Goal: Navigation & Orientation: Find specific page/section

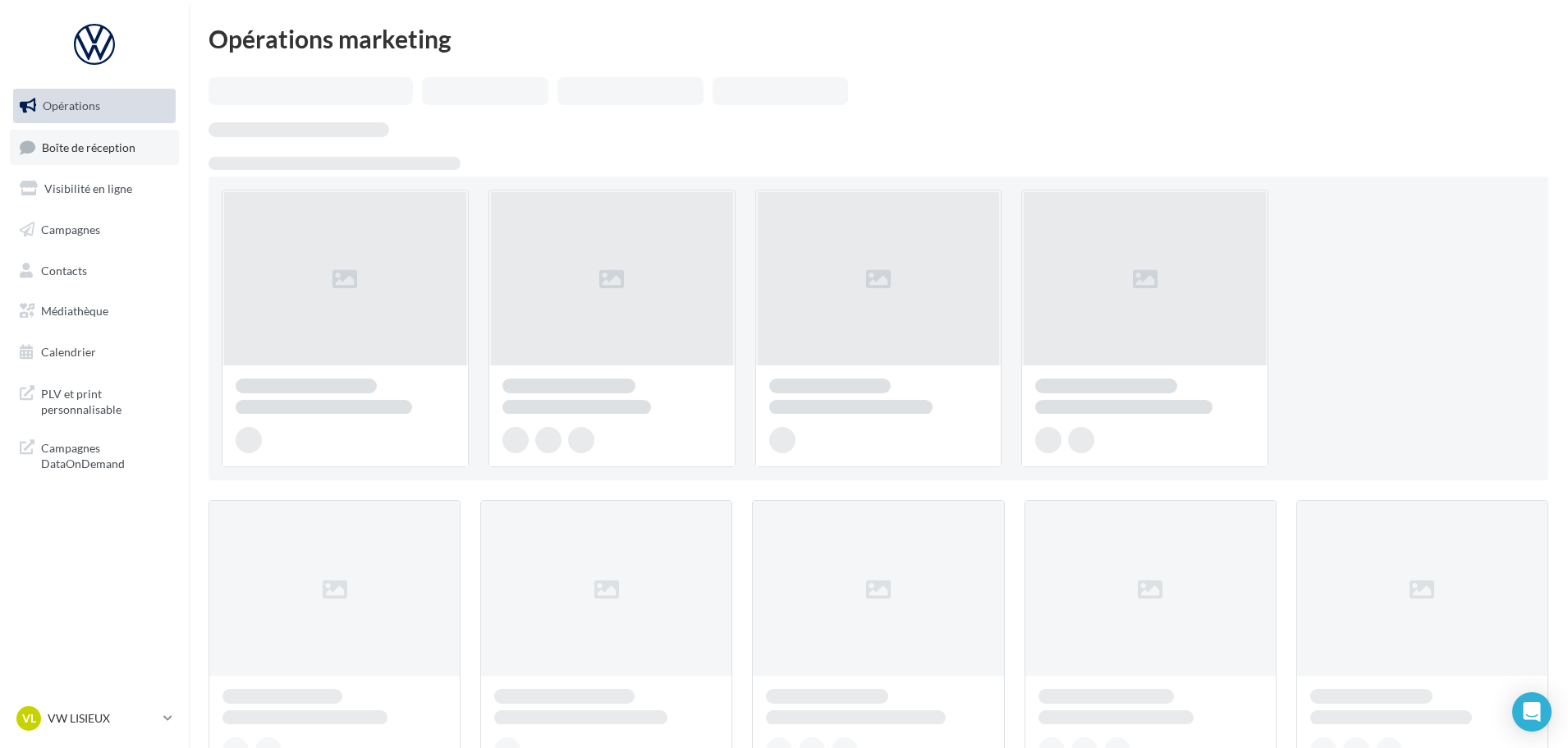
click at [80, 146] on span "Boîte de réception" at bounding box center [88, 146] width 93 height 14
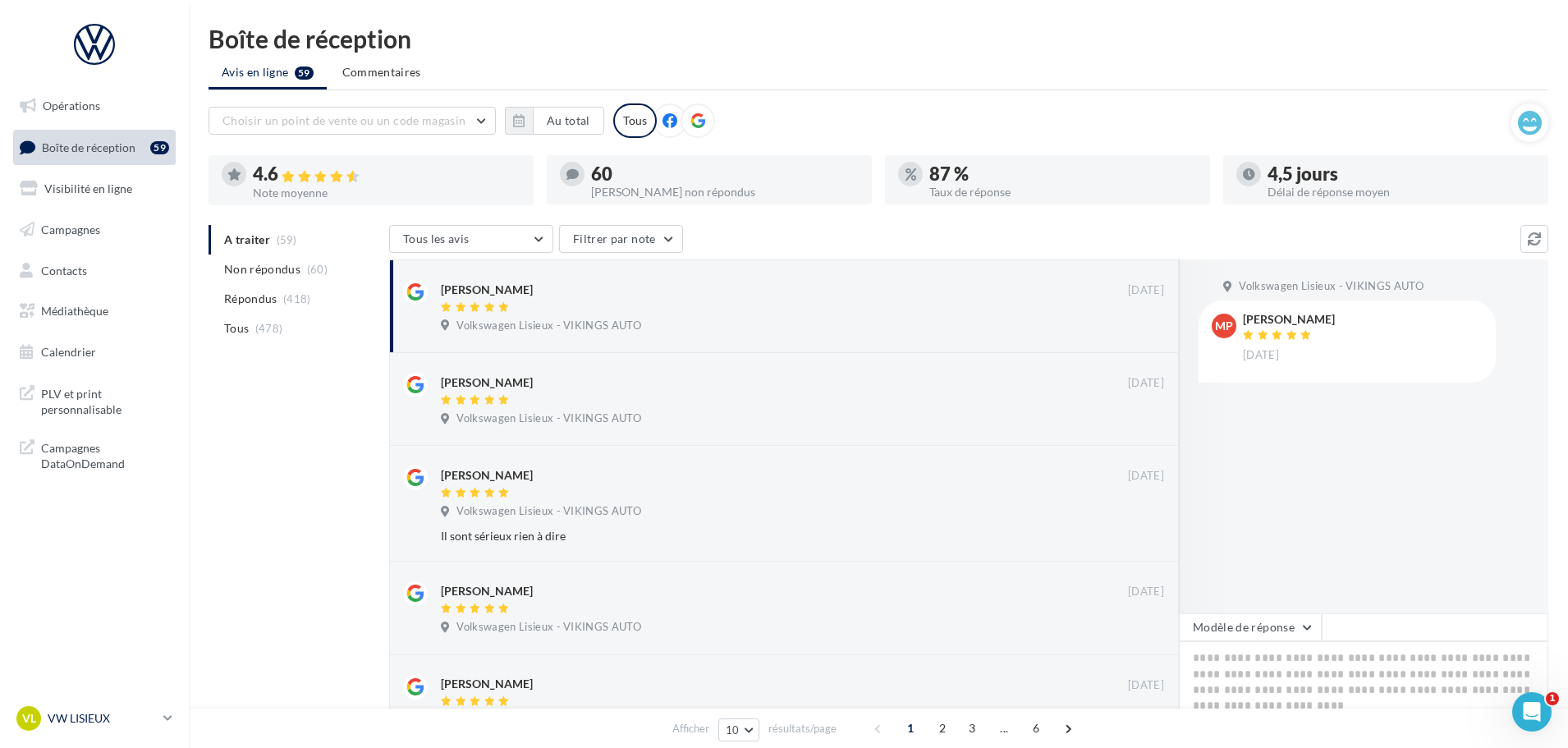
click at [119, 708] on div "VL VW LISIEUX vw-lis-vau" at bounding box center [86, 718] width 140 height 24
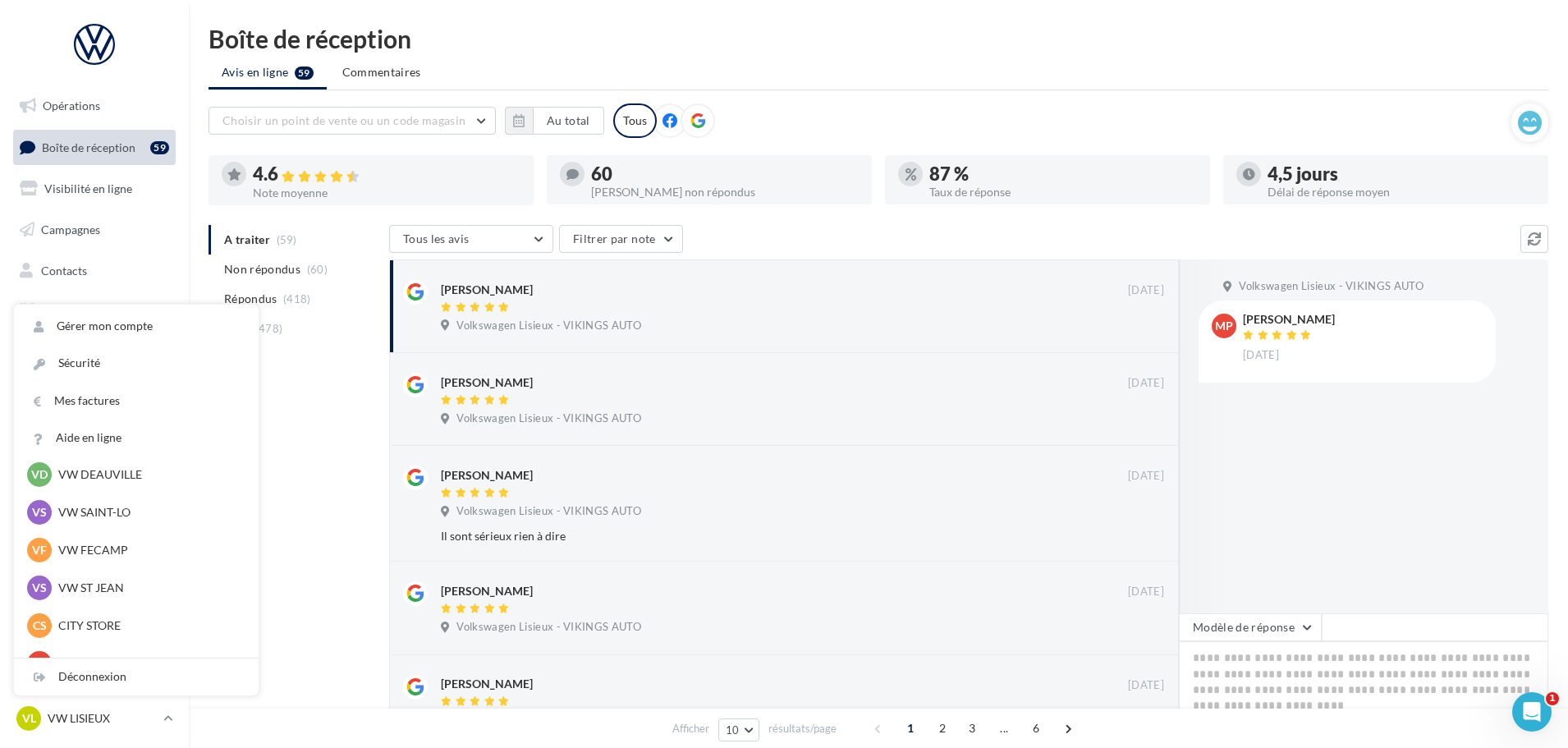
scroll to position [246, 0]
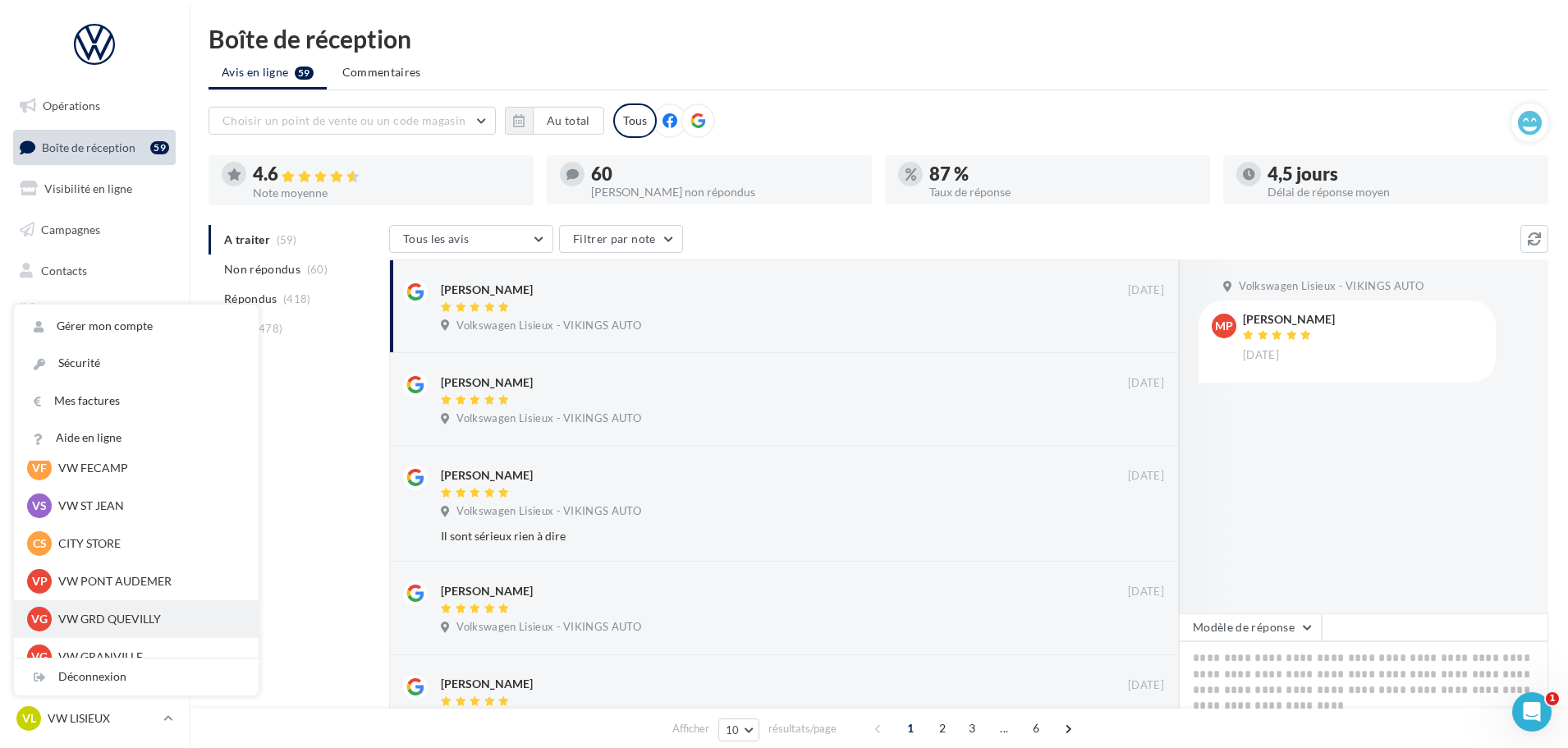
click at [94, 614] on p "VW GRD QUEVILLY" at bounding box center [148, 618] width 181 height 17
